Goal: Transaction & Acquisition: Purchase product/service

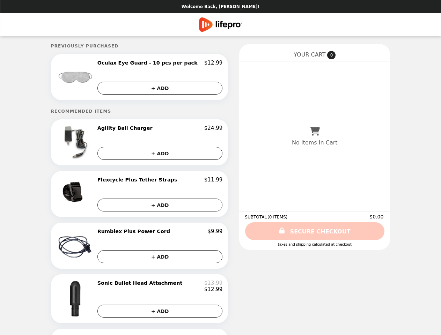
click at [89, 78] on img at bounding box center [76, 77] width 37 height 35
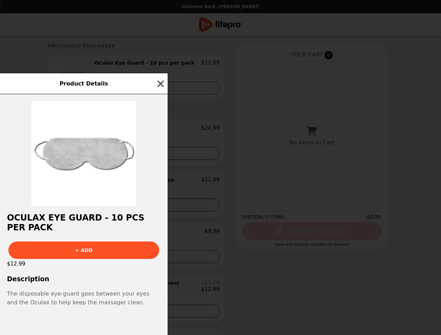
click at [160, 64] on div "Product Details Oculax Eye Guard - 10 pcs per pack + ADD $12.99 Description The…" at bounding box center [220, 167] width 441 height 335
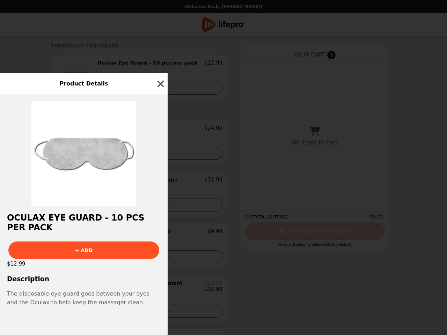
click at [160, 89] on div "Product Details" at bounding box center [84, 83] width 168 height 21
click at [89, 144] on div "Product Details Oculax Eye Guard - 10 pcs per pack + ADD $12.99 Description The…" at bounding box center [223, 167] width 447 height 335
click at [160, 130] on div at bounding box center [84, 150] width 168 height 112
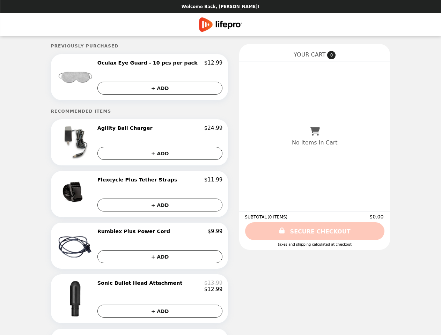
click at [89, 196] on img at bounding box center [76, 190] width 41 height 26
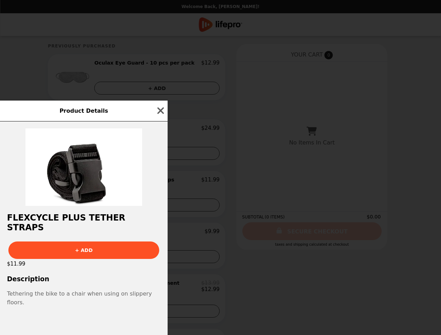
click at [160, 182] on div "Product Details Flexcycle Plus Tether Straps + ADD $11.99 Description Tethering…" at bounding box center [220, 167] width 441 height 335
click at [160, 206] on div at bounding box center [84, 164] width 168 height 85
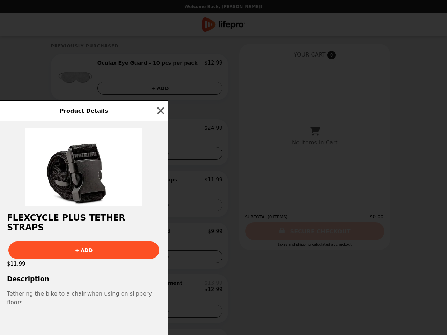
click at [89, 247] on div "Product Details Flexcycle Plus Tether Straps + ADD $11.99 Description Tethering…" at bounding box center [223, 167] width 447 height 335
